Goal: Use online tool/utility: Use online tool/utility

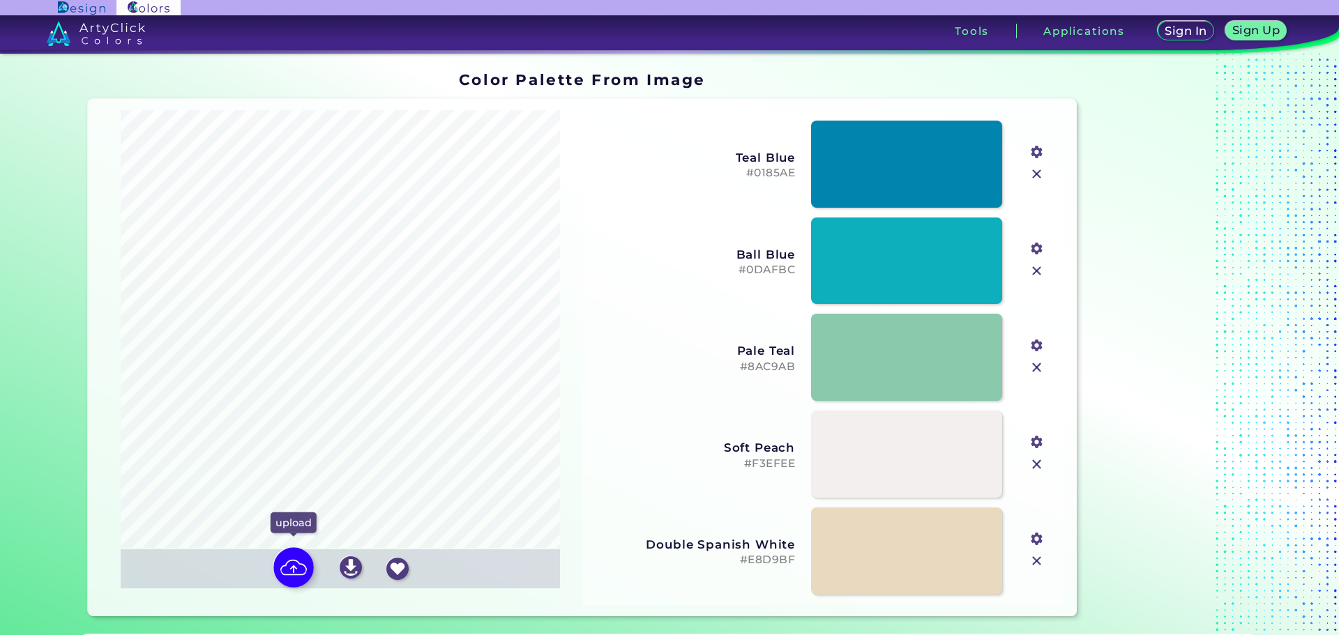
click at [294, 575] on img at bounding box center [293, 568] width 40 height 40
click at [0, 0] on input "file" at bounding box center [0, 0] width 0 height 0
click at [284, 578] on img at bounding box center [293, 568] width 40 height 40
click at [0, 0] on input "file" at bounding box center [0, 0] width 0 height 0
type input "#c3bfb7"
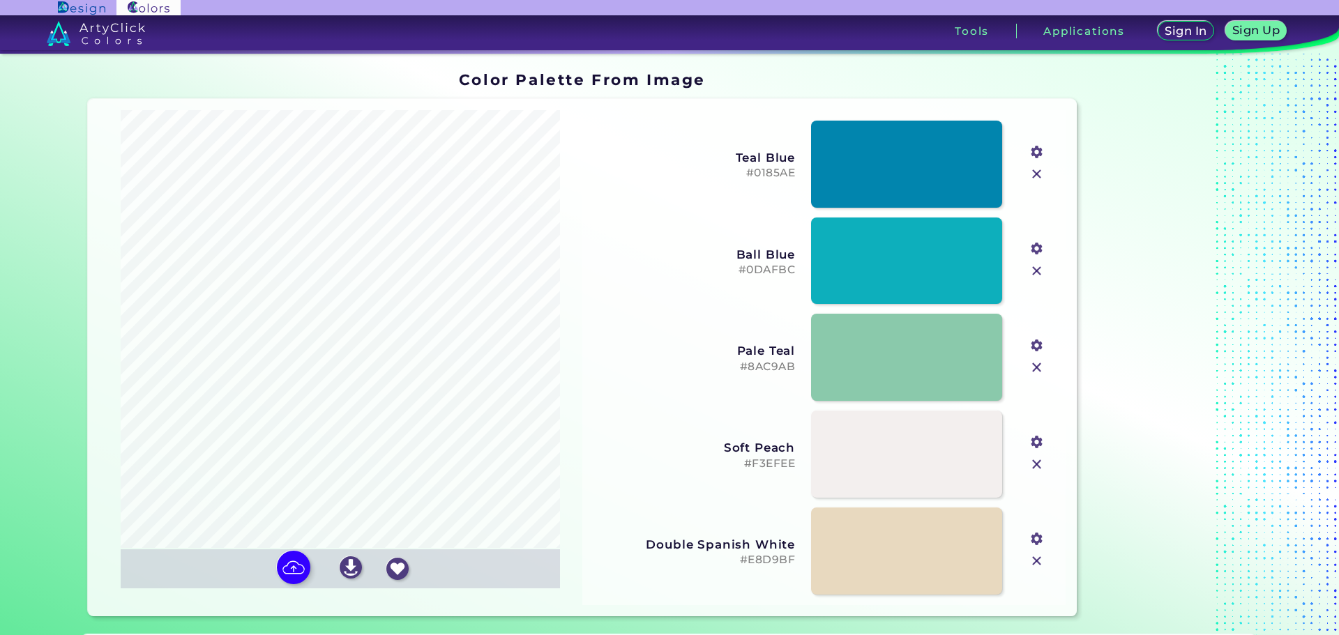
type input "#d0ccc5"
type input "#955d4b"
type input "#3d9aee"
type input "#1e2437"
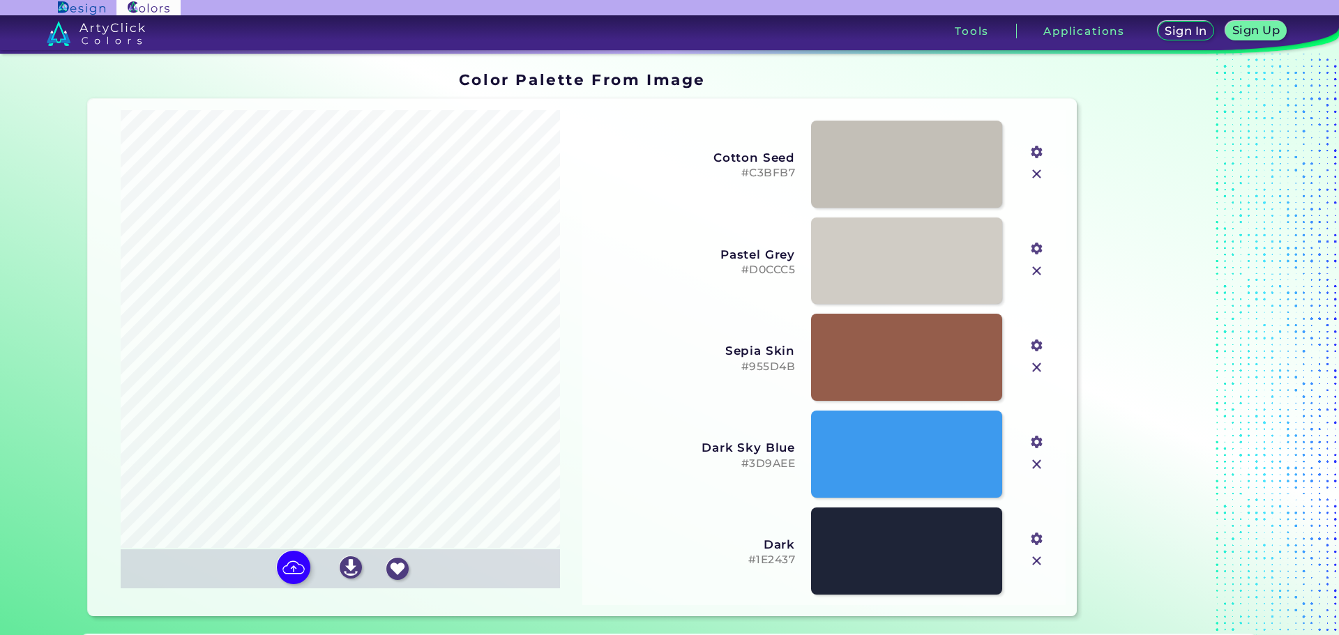
click at [0, 0] on input "file" at bounding box center [0, 0] width 0 height 0
click at [837, 338] on link at bounding box center [907, 358] width 193 height 88
click at [292, 572] on img at bounding box center [293, 568] width 40 height 40
click at [0, 0] on input "file" at bounding box center [0, 0] width 0 height 0
type input "#c3bfb7"
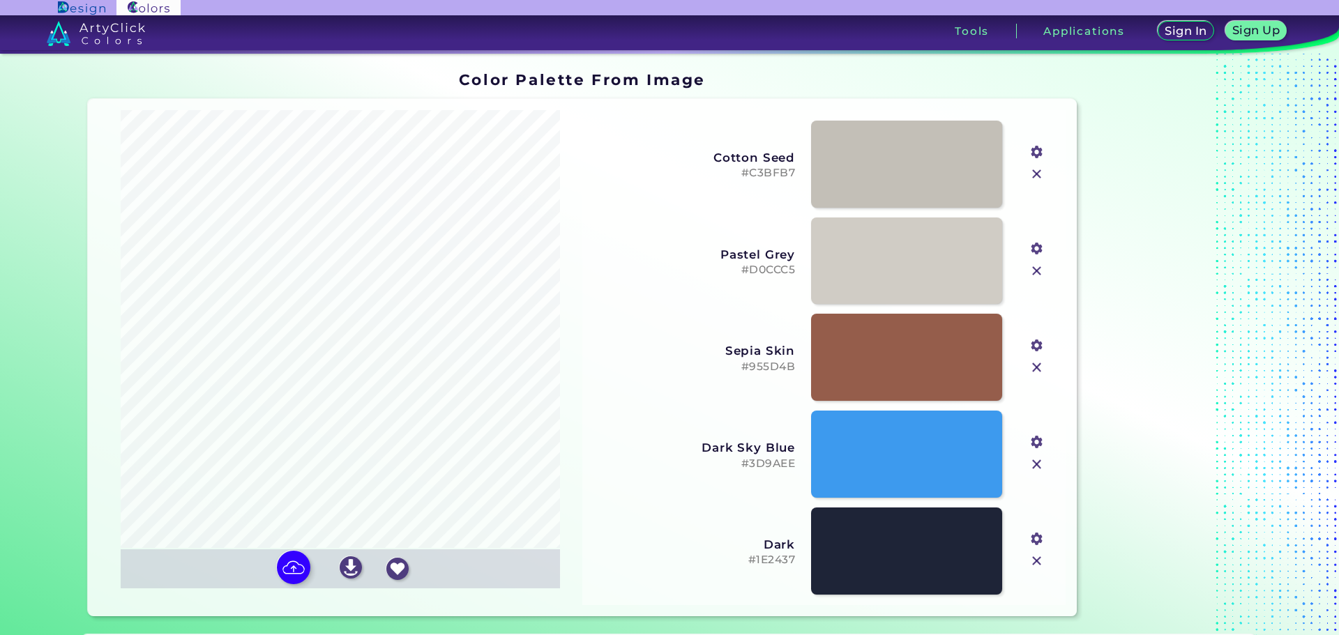
type input "#d0ccc5"
type input "#955d4b"
type input "#3d9aee"
type input "#1e2437"
click at [0, 0] on input "file" at bounding box center [0, 0] width 0 height 0
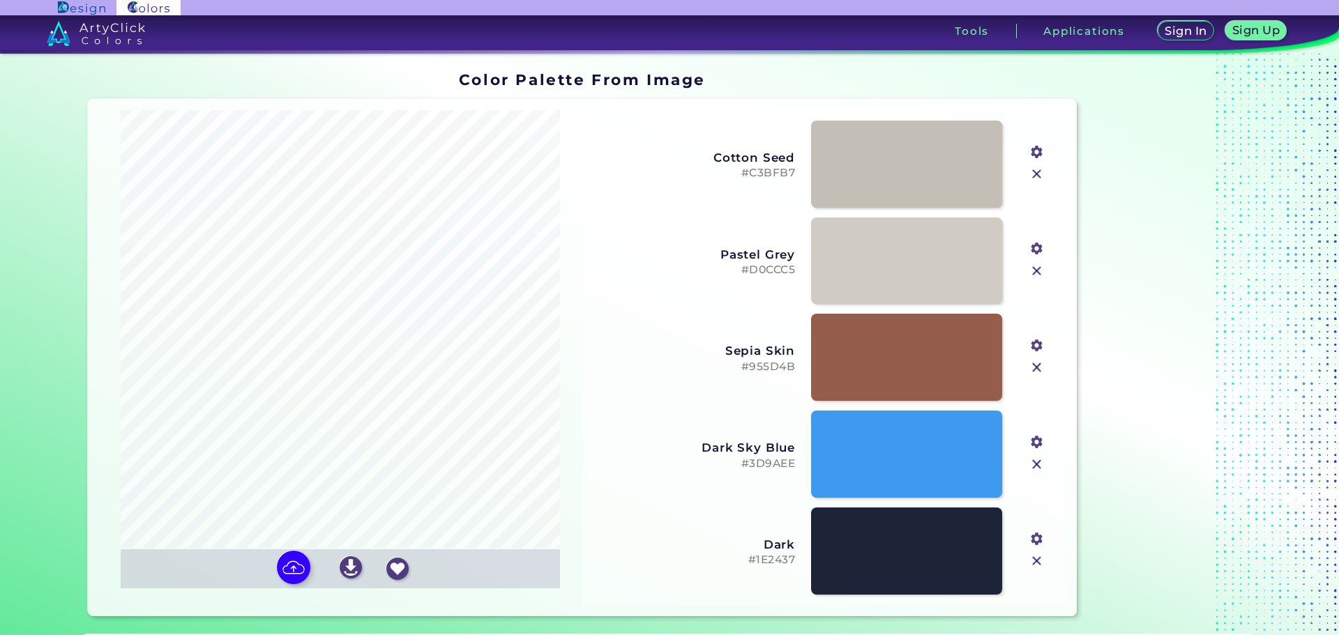
click at [1033, 175] on img at bounding box center [1037, 174] width 18 height 18
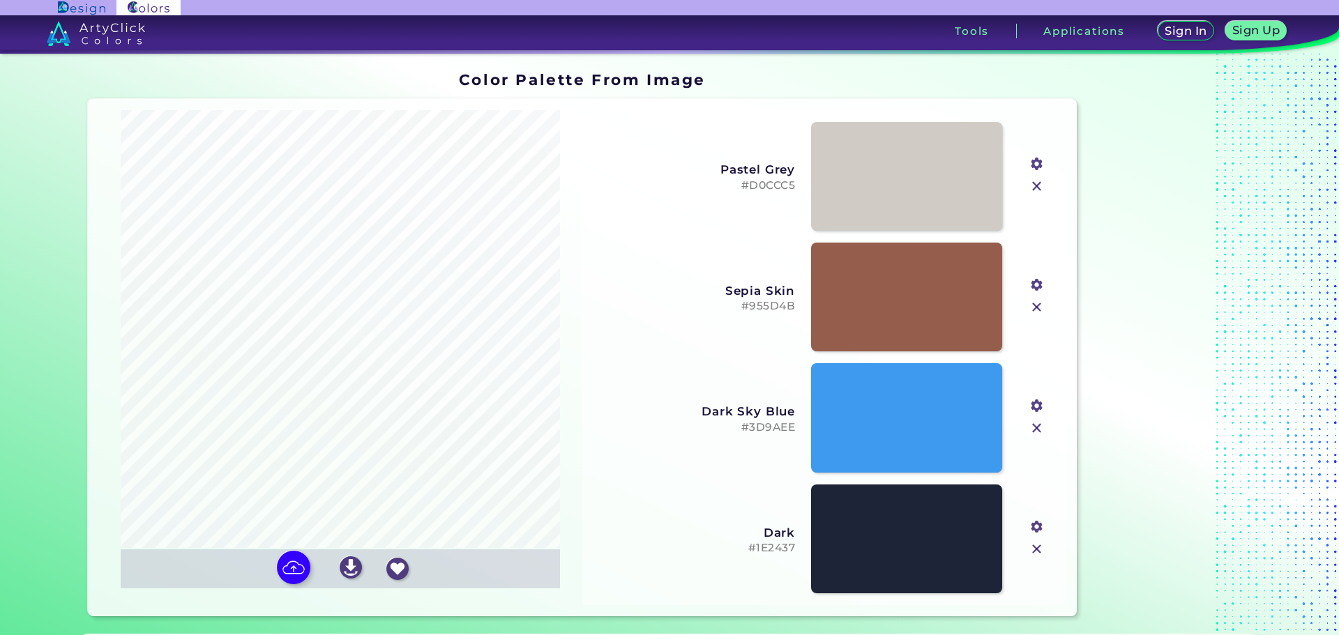
click at [1035, 306] on img at bounding box center [1037, 308] width 18 height 18
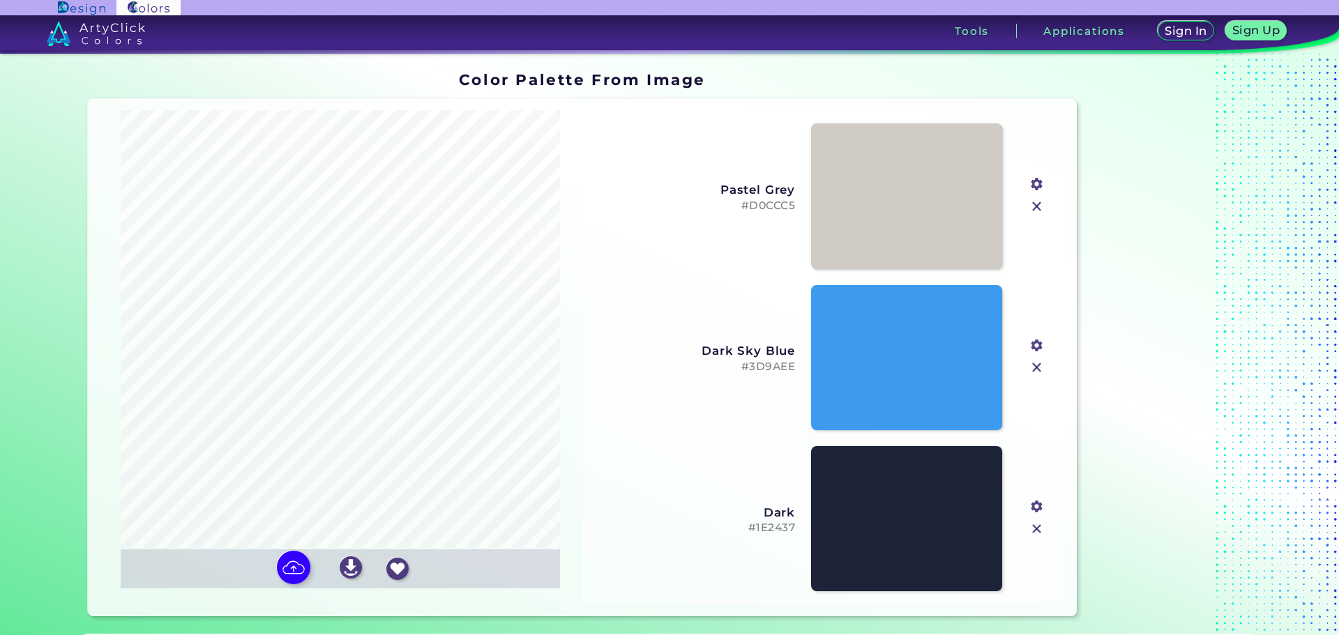
click at [1035, 306] on div "#3d9aee" at bounding box center [1037, 357] width 47 height 161
click at [1037, 306] on div "#3d9aee" at bounding box center [1037, 357] width 47 height 161
click at [1038, 370] on img at bounding box center [1037, 368] width 18 height 18
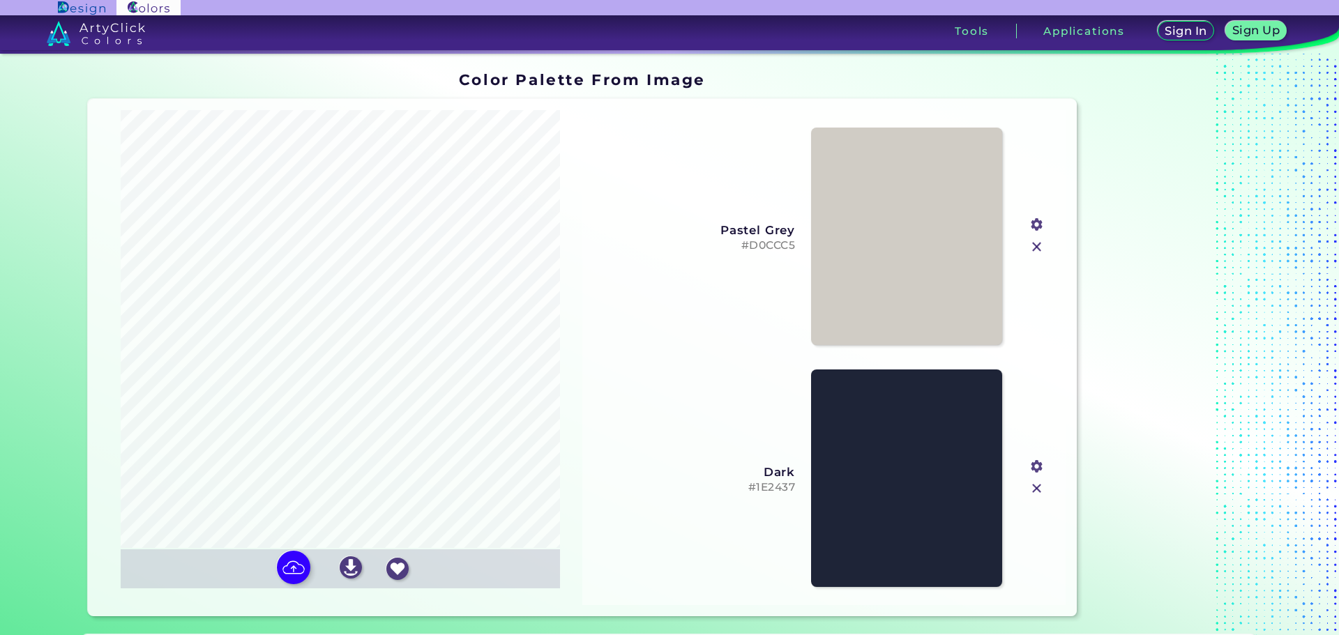
click at [1039, 254] on img at bounding box center [1037, 247] width 18 height 18
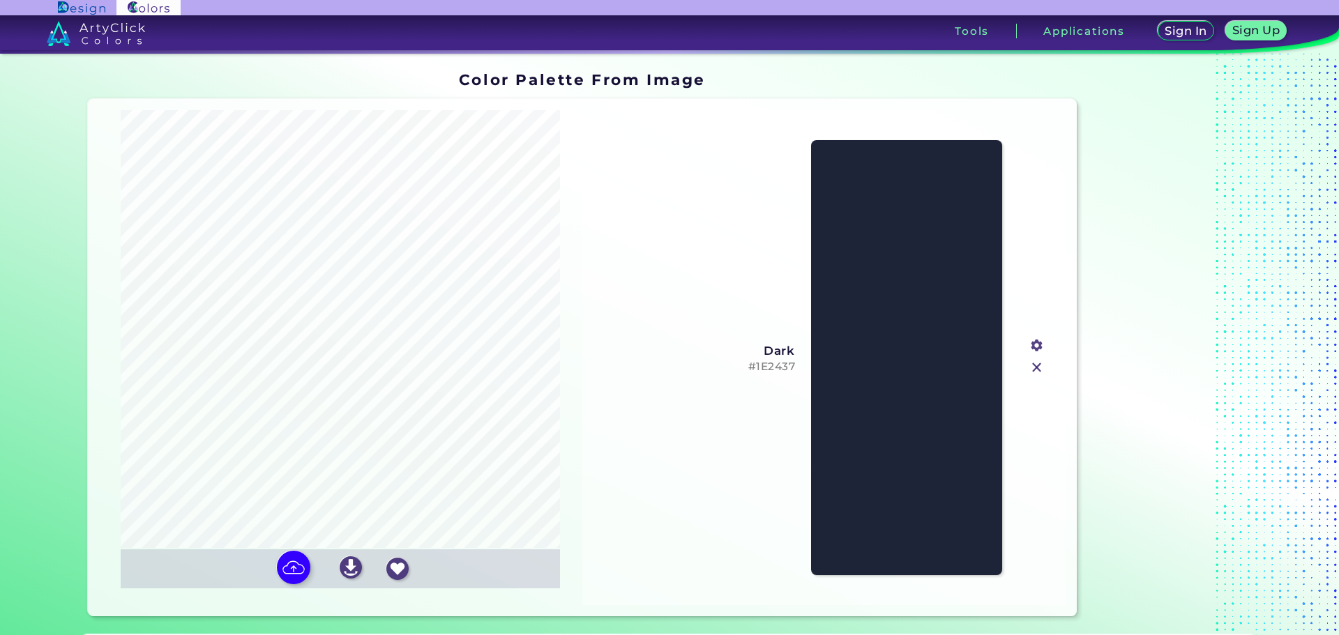
click at [1029, 369] on img at bounding box center [1037, 368] width 18 height 18
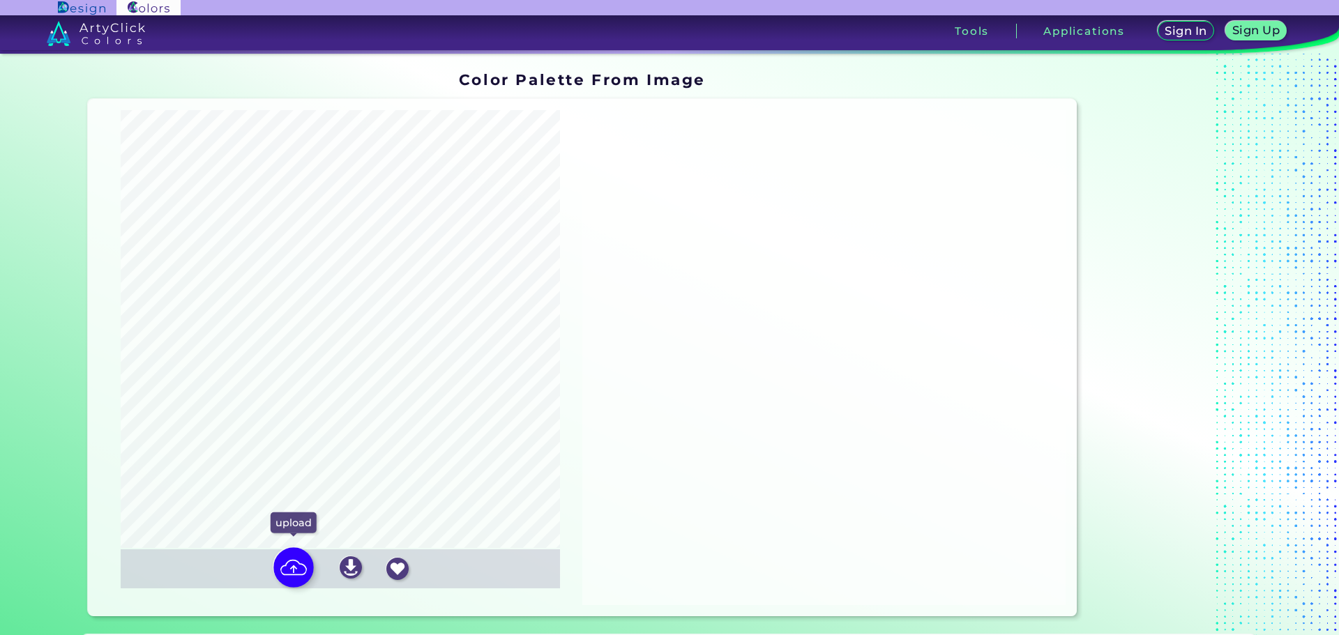
click at [297, 570] on img at bounding box center [293, 568] width 40 height 40
click at [0, 0] on input "file" at bounding box center [0, 0] width 0 height 0
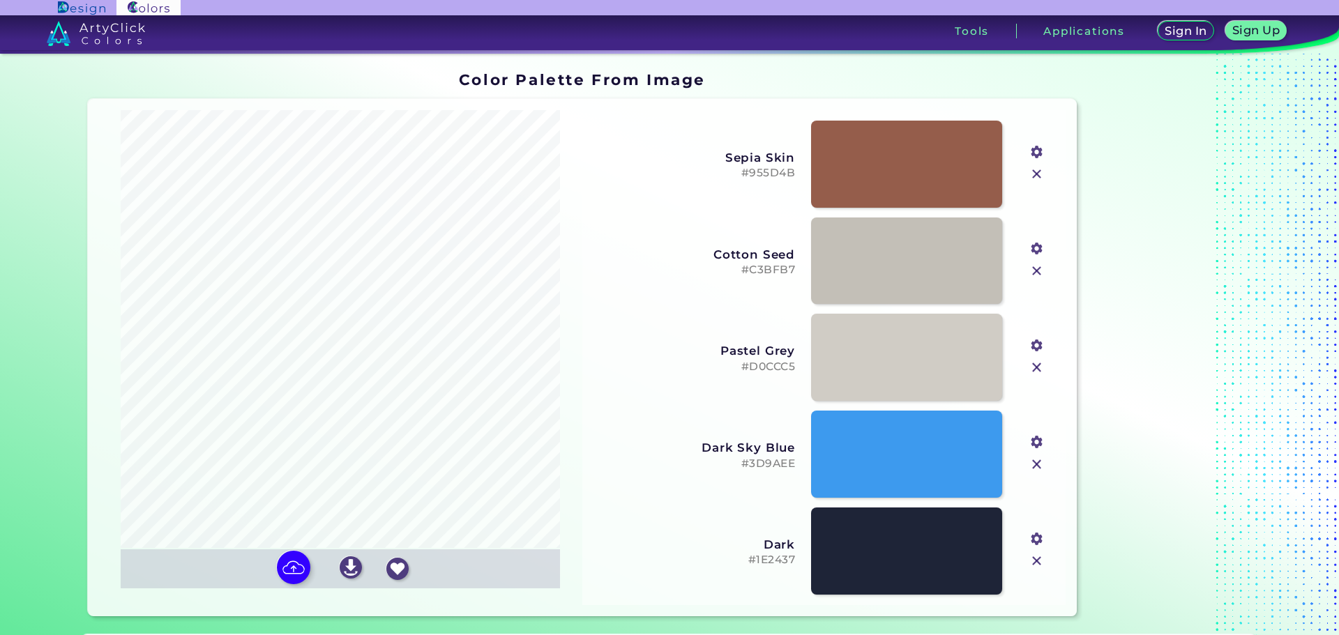
type input "#c3bfb7"
type input "#d0ccc5"
type input "#955d4b"
type input "#3d9aee"
type input "#1e2437"
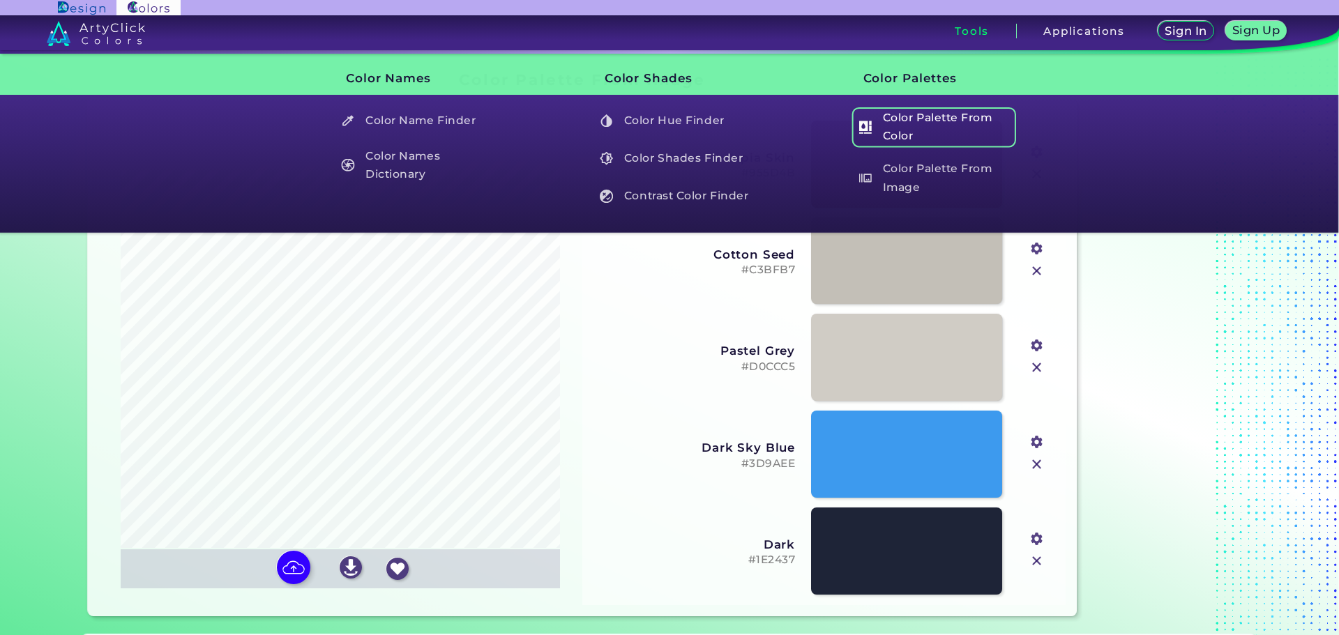
click at [912, 118] on h5 "Color Palette From Color" at bounding box center [934, 127] width 164 height 40
